Goal: Check status: Check status

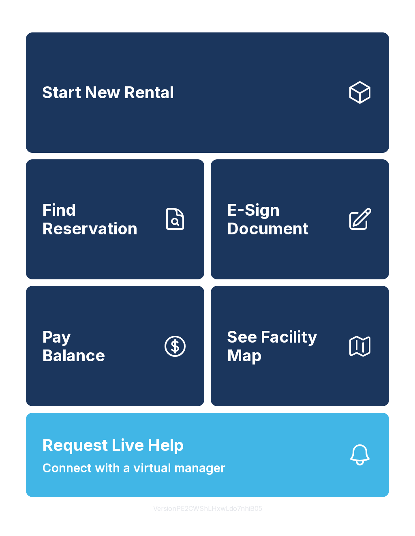
click at [127, 230] on span "Find Reservation" at bounding box center [99, 219] width 114 height 37
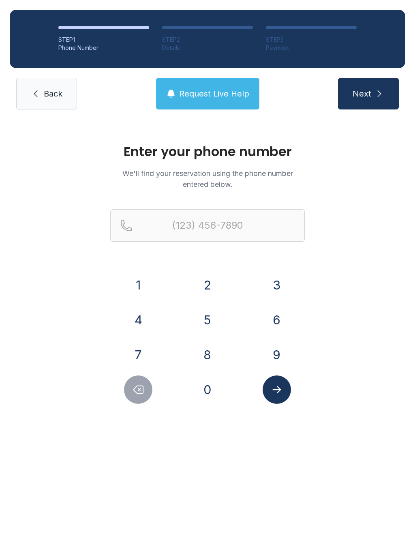
click at [287, 359] on button "9" at bounding box center [277, 355] width 28 height 28
click at [135, 322] on button "4" at bounding box center [138, 320] width 28 height 28
click at [132, 278] on button "1" at bounding box center [138, 285] width 28 height 28
click at [202, 289] on button "2" at bounding box center [208, 285] width 28 height 28
click at [275, 322] on button "6" at bounding box center [277, 320] width 28 height 28
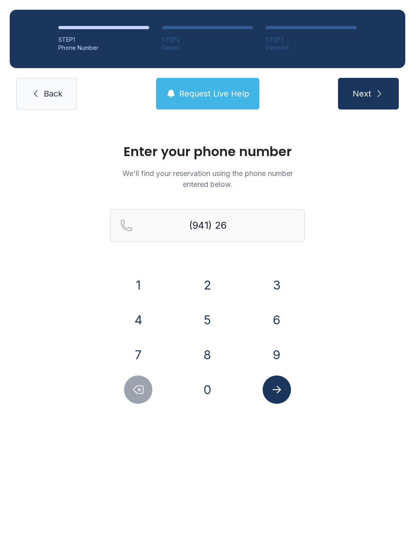
click at [136, 327] on button "4" at bounding box center [138, 320] width 28 height 28
click at [198, 313] on button "5" at bounding box center [208, 320] width 28 height 28
click at [133, 319] on button "4" at bounding box center [138, 320] width 28 height 28
click at [290, 353] on button "9" at bounding box center [277, 355] width 28 height 28
click at [281, 316] on button "6" at bounding box center [277, 320] width 28 height 28
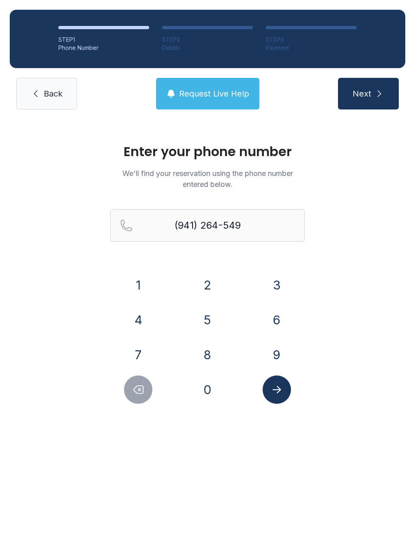
type input "[PHONE_NUMBER]"
click at [289, 394] on button "Submit lookup form" at bounding box center [277, 390] width 28 height 28
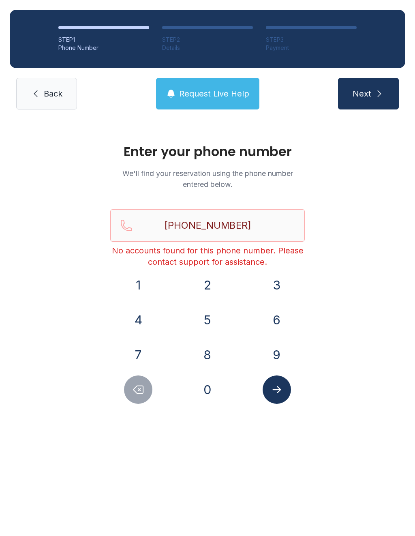
click at [62, 86] on link "Back" at bounding box center [46, 94] width 61 height 32
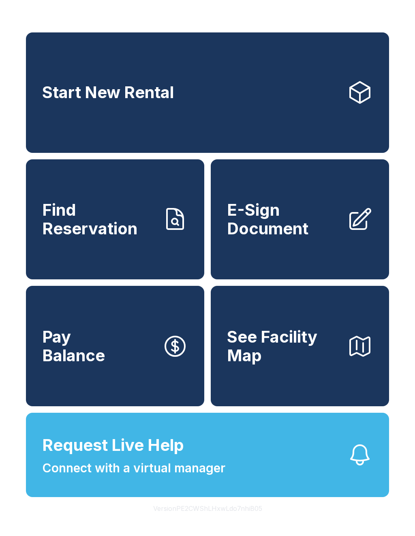
click at [106, 249] on link "Find Reservation" at bounding box center [115, 219] width 179 height 121
